Goal: Task Accomplishment & Management: Manage account settings

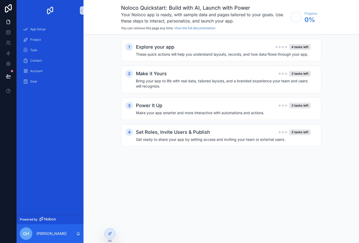
click at [253, 181] on div "Noloco Quickstart: Build with AI, Launch with Power Your Noloco app is ready, w…" at bounding box center [220, 121] width 275 height 243
click at [161, 47] on h2 "Explore your app" at bounding box center [155, 46] width 38 height 7
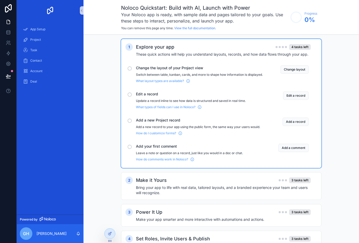
click at [155, 51] on div "Explore your app 4 tasks left These quick actions will help you understand layo…" at bounding box center [226, 50] width 181 height 14
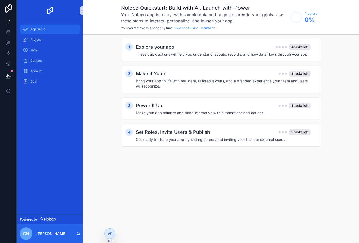
click at [42, 33] on div "App Setup" at bounding box center [50, 29] width 54 height 8
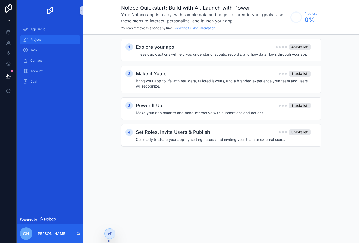
click at [50, 40] on div "Project" at bounding box center [50, 39] width 54 height 8
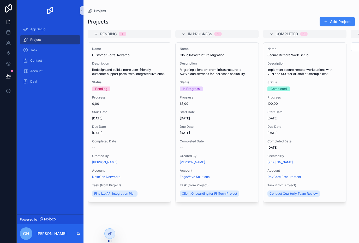
click at [49, 24] on div "App Setup" at bounding box center [50, 29] width 67 height 10
click at [48, 27] on div "App Setup" at bounding box center [50, 29] width 54 height 8
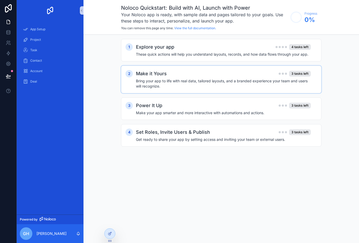
click at [187, 79] on h4 "Bring your app to life with real data, tailored layouts, and a branded experien…" at bounding box center [223, 83] width 175 height 10
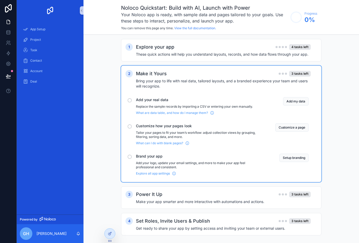
click at [187, 79] on h4 "Bring your app to life with real data, tailored layouts, and a branded experien…" at bounding box center [223, 83] width 175 height 10
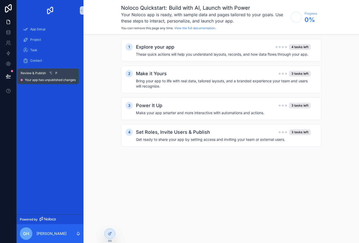
click at [8, 75] on icon at bounding box center [8, 76] width 4 height 3
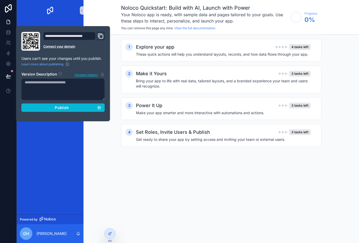
click at [102, 36] on icon "Domain and Custom Link" at bounding box center [101, 36] width 6 height 6
click at [129, 186] on div "Noloco Quickstart: Build with AI, Launch with Power Your Noloco app is ready, w…" at bounding box center [220, 121] width 275 height 243
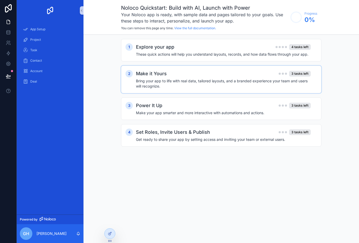
click at [172, 77] on div "Make it Yours 3 tasks left Bring your app to life with real data, tailored layo…" at bounding box center [226, 79] width 181 height 19
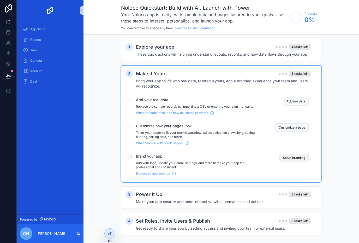
click at [286, 159] on button "Setup branding" at bounding box center [293, 157] width 29 height 8
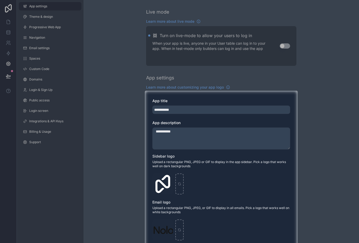
drag, startPoint x: 329, startPoint y: 133, endPoint x: 329, endPoint y: 120, distance: 13.3
click at [329, 120] on div at bounding box center [328, 190] width 61 height 200
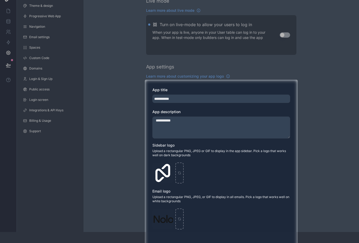
scroll to position [11, 0]
click at [286, 37] on div at bounding box center [179, 34] width 359 height 90
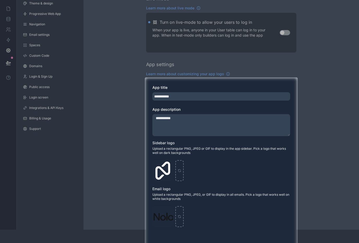
scroll to position [16, 0]
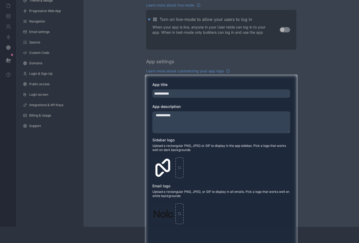
click at [324, 63] on div at bounding box center [179, 29] width 359 height 90
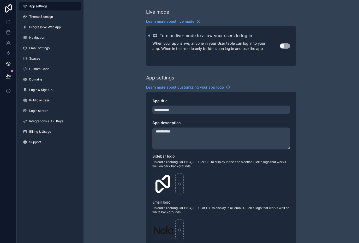
click at [284, 43] on button "Use setting" at bounding box center [285, 45] width 10 height 5
click at [63, 21] on link "Theme & design" at bounding box center [50, 17] width 63 height 8
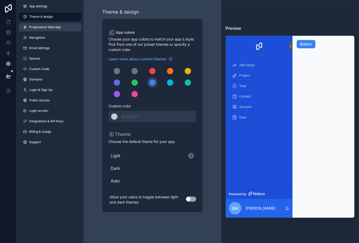
click at [59, 25] on span "Progressive Web App" at bounding box center [45, 27] width 32 height 4
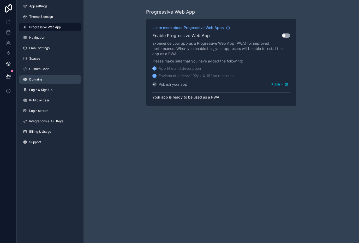
click at [55, 78] on link "Domains" at bounding box center [50, 79] width 63 height 8
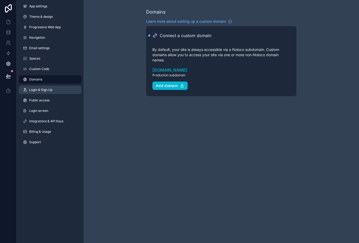
click at [61, 88] on link "Login & Sign Up" at bounding box center [50, 90] width 63 height 8
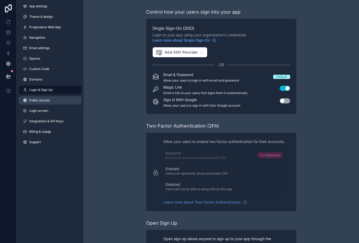
click at [61, 100] on link "Public access" at bounding box center [50, 100] width 63 height 8
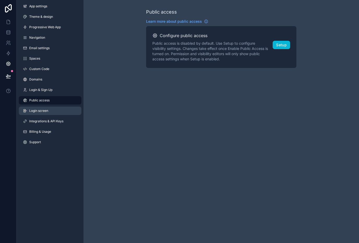
click at [61, 109] on link "Login screen" at bounding box center [50, 110] width 63 height 8
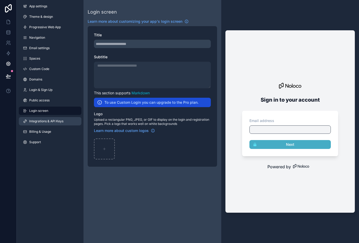
click at [62, 120] on span "Integrations & API Keys" at bounding box center [46, 121] width 34 height 4
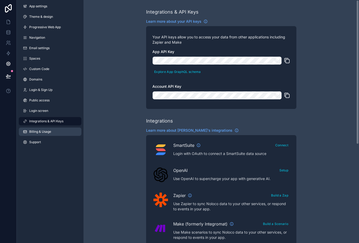
click at [58, 132] on link "Billing & Usage" at bounding box center [50, 131] width 63 height 8
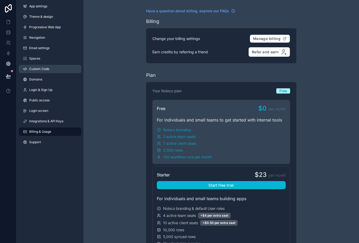
click at [57, 65] on link "Custom Code" at bounding box center [50, 69] width 63 height 8
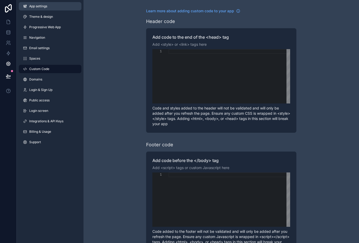
click at [60, 7] on link "App settings" at bounding box center [50, 6] width 63 height 8
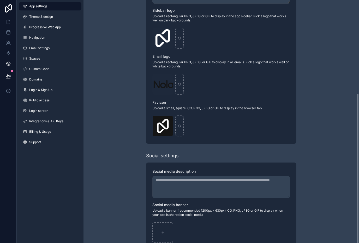
scroll to position [145, 0]
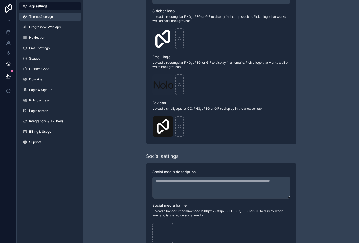
click at [54, 16] on link "Theme & design" at bounding box center [50, 17] width 63 height 8
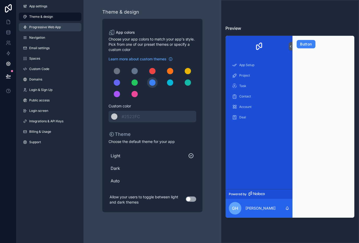
click at [56, 28] on span "Progressive Web App" at bounding box center [45, 27] width 32 height 4
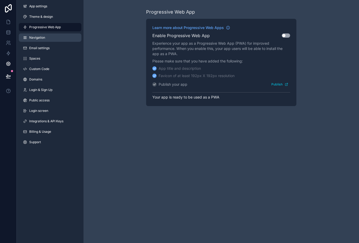
click at [55, 36] on link "Navigation" at bounding box center [50, 37] width 63 height 8
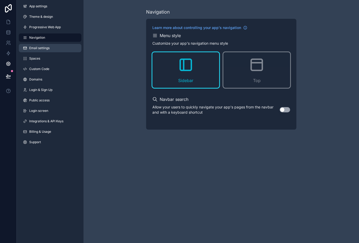
click at [55, 49] on link "Email settings" at bounding box center [50, 48] width 63 height 8
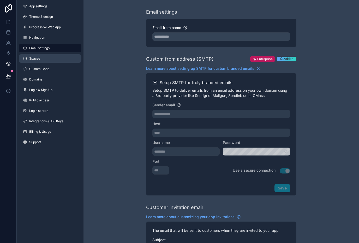
click at [59, 57] on link "Spaces" at bounding box center [50, 58] width 63 height 8
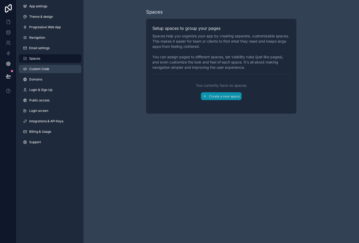
click at [54, 69] on link "Custom Code" at bounding box center [50, 69] width 63 height 8
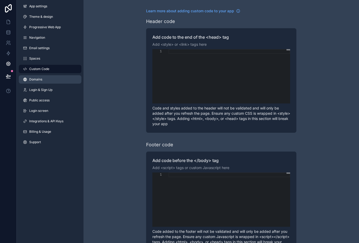
click at [53, 78] on link "Domains" at bounding box center [50, 79] width 63 height 8
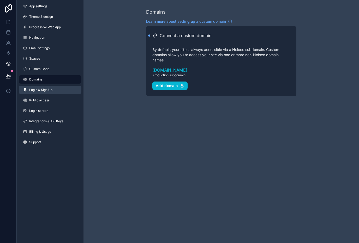
click at [55, 89] on link "Login & Sign Up" at bounding box center [50, 90] width 63 height 8
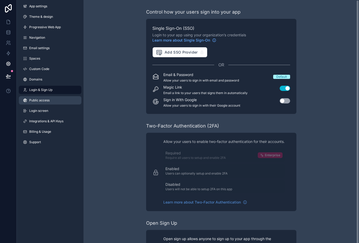
click at [60, 100] on link "Public access" at bounding box center [50, 100] width 63 height 8
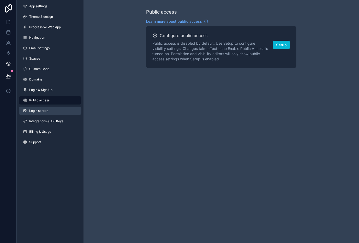
click at [67, 107] on link "Login screen" at bounding box center [50, 110] width 63 height 8
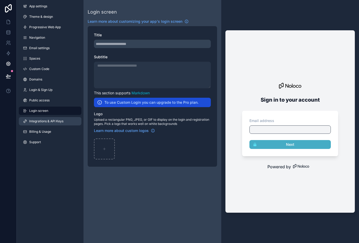
click at [70, 121] on link "Integrations & API Keys" at bounding box center [50, 121] width 63 height 8
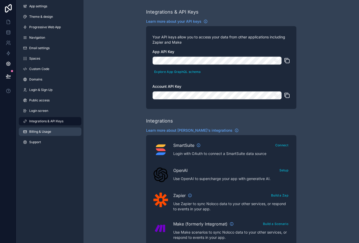
click at [66, 132] on link "Billing & Usage" at bounding box center [50, 131] width 63 height 8
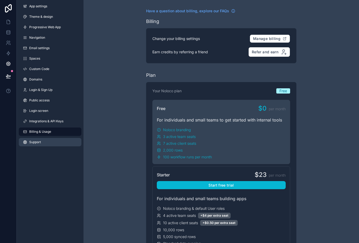
click at [54, 141] on link "Support" at bounding box center [50, 142] width 63 height 8
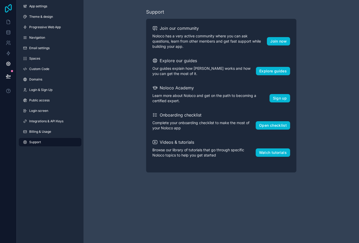
click at [11, 7] on icon at bounding box center [8, 8] width 7 height 8
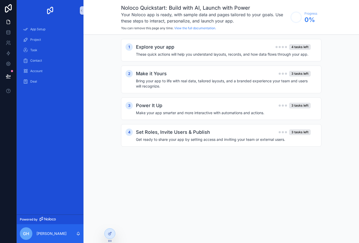
click at [41, 216] on icon "scrollable content" at bounding box center [48, 218] width 16 height 4
click at [47, 83] on div "Deal" at bounding box center [50, 81] width 54 height 8
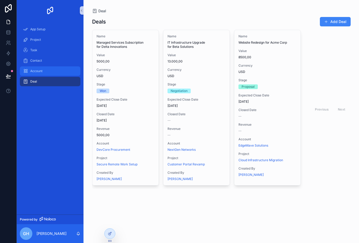
click at [53, 68] on div "Account" at bounding box center [50, 71] width 54 height 8
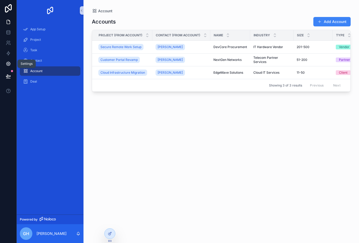
click at [10, 63] on icon at bounding box center [8, 64] width 4 height 4
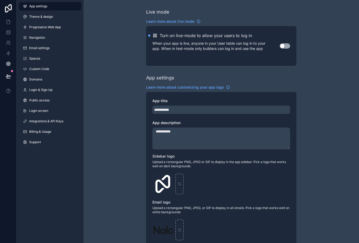
click at [0, 0] on html "**********" at bounding box center [179, 121] width 359 height 243
click at [6, 8] on icon at bounding box center [8, 8] width 10 height 8
click at [10, 19] on link at bounding box center [8, 22] width 16 height 10
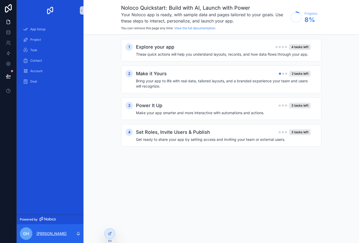
click at [56, 231] on p "[PERSON_NAME]" at bounding box center [52, 233] width 30 height 5
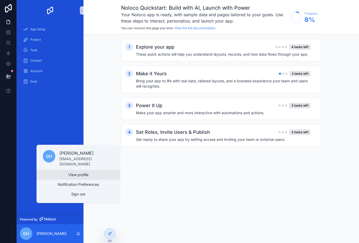
click at [71, 179] on link "View profile" at bounding box center [78, 174] width 83 height 9
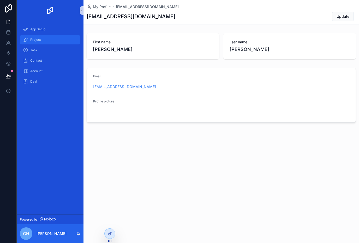
click at [43, 39] on div "Project" at bounding box center [50, 39] width 54 height 8
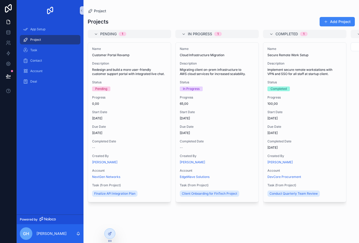
click at [238, 216] on div "Name Cloud Infrastructure Migration Description Migrating client on-prem infras…" at bounding box center [216, 139] width 83 height 194
click at [43, 231] on p "[PERSON_NAME]" at bounding box center [52, 233] width 30 height 5
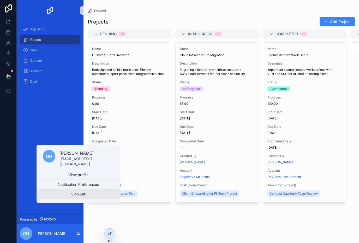
click at [64, 198] on button "Sign out" at bounding box center [78, 193] width 83 height 9
